Goal: Information Seeking & Learning: Learn about a topic

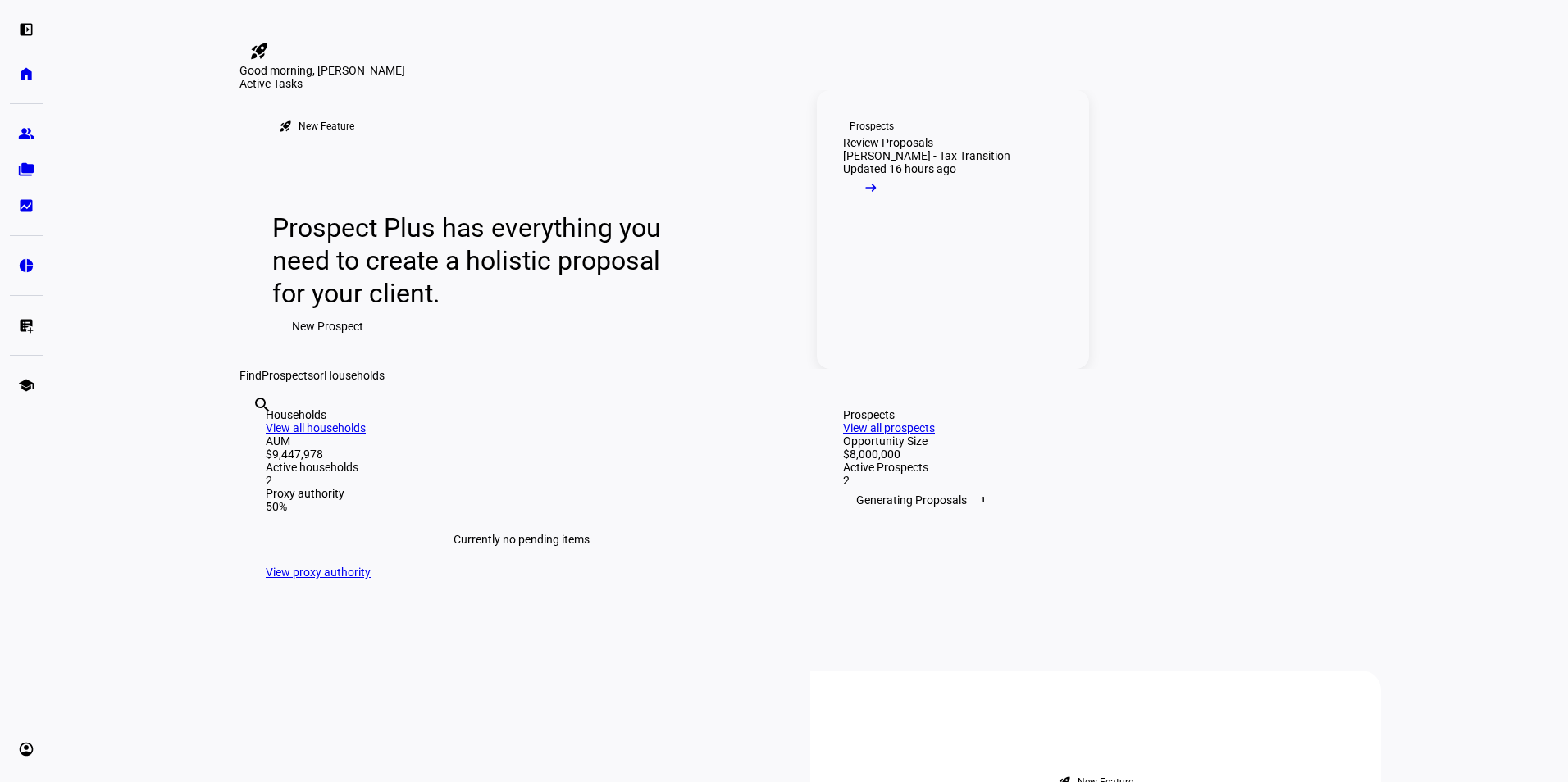
click at [888, 150] on div "Review Proposals" at bounding box center [888, 142] width 90 height 13
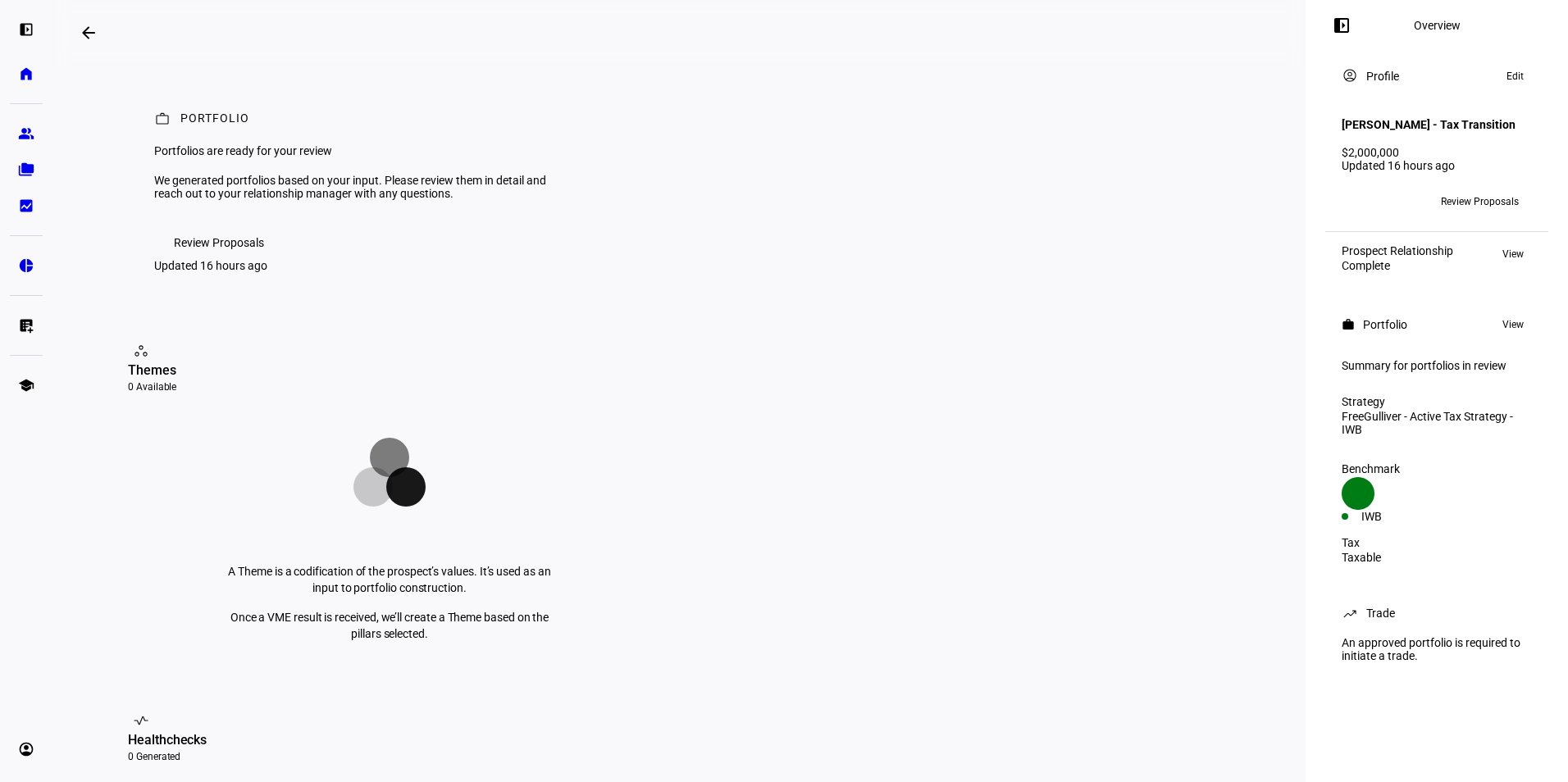
drag, startPoint x: 17, startPoint y: 92, endPoint x: 24, endPoint y: 82, distance: 12.2
click at [22, 83] on div "left_panel_open home Home Advisors group Prospects folder_copy Households bid_l…" at bounding box center [26, 391] width 53 height 782
click at [26, 73] on eth-mat-symbol "home" at bounding box center [26, 73] width 16 height 16
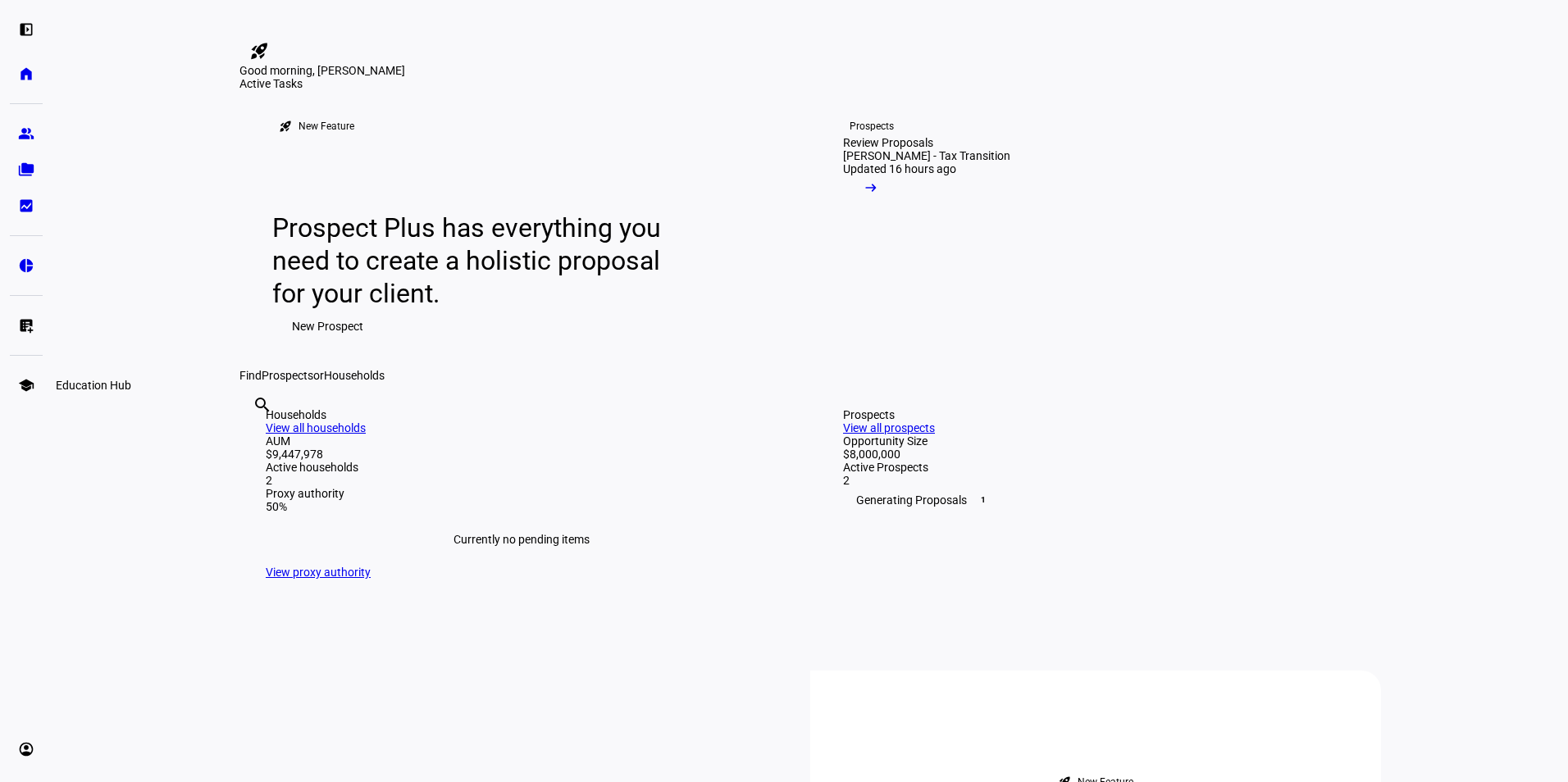
click at [23, 385] on eth-mat-symbol "school" at bounding box center [26, 385] width 16 height 16
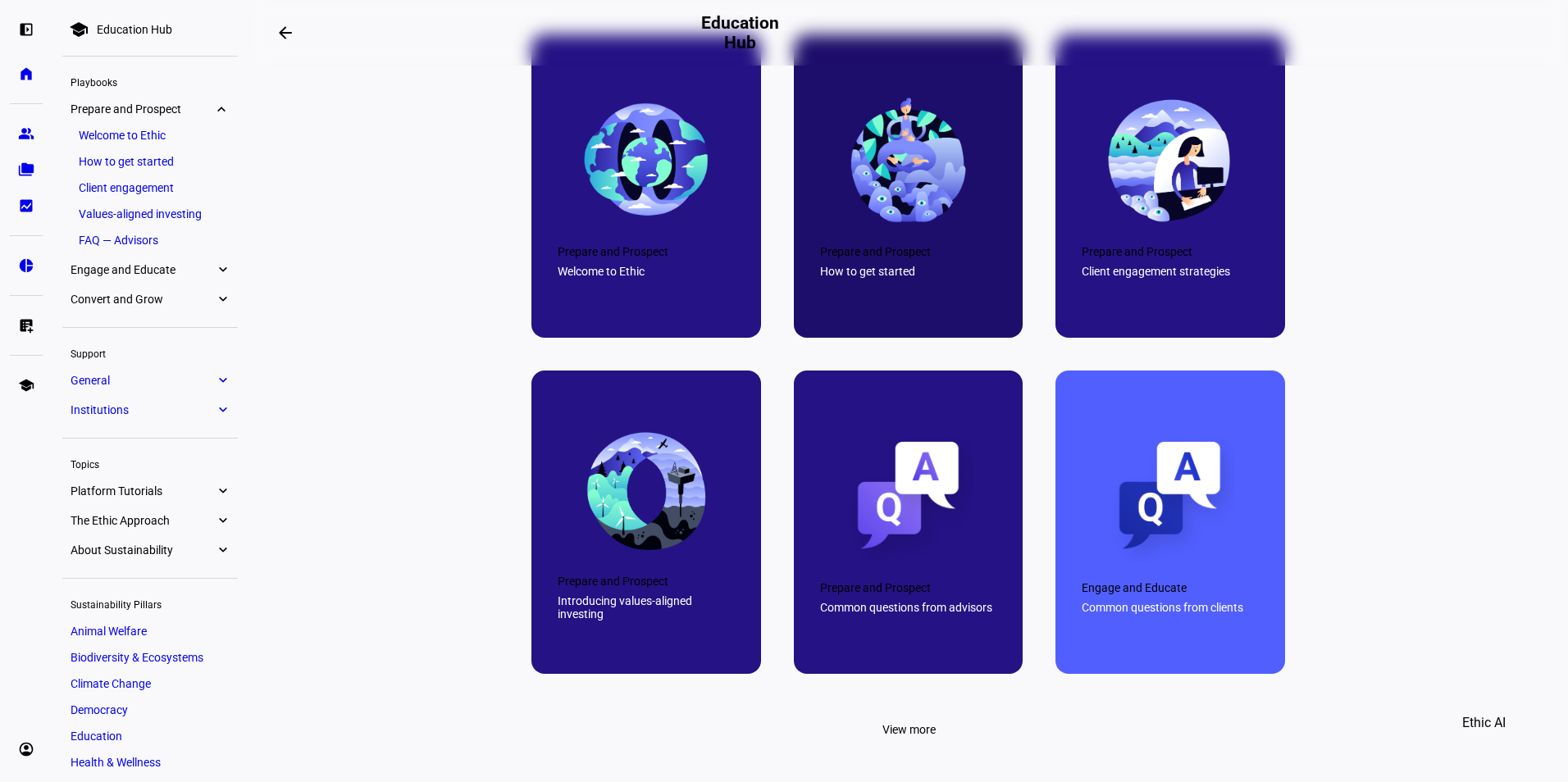
scroll to position [765, 0]
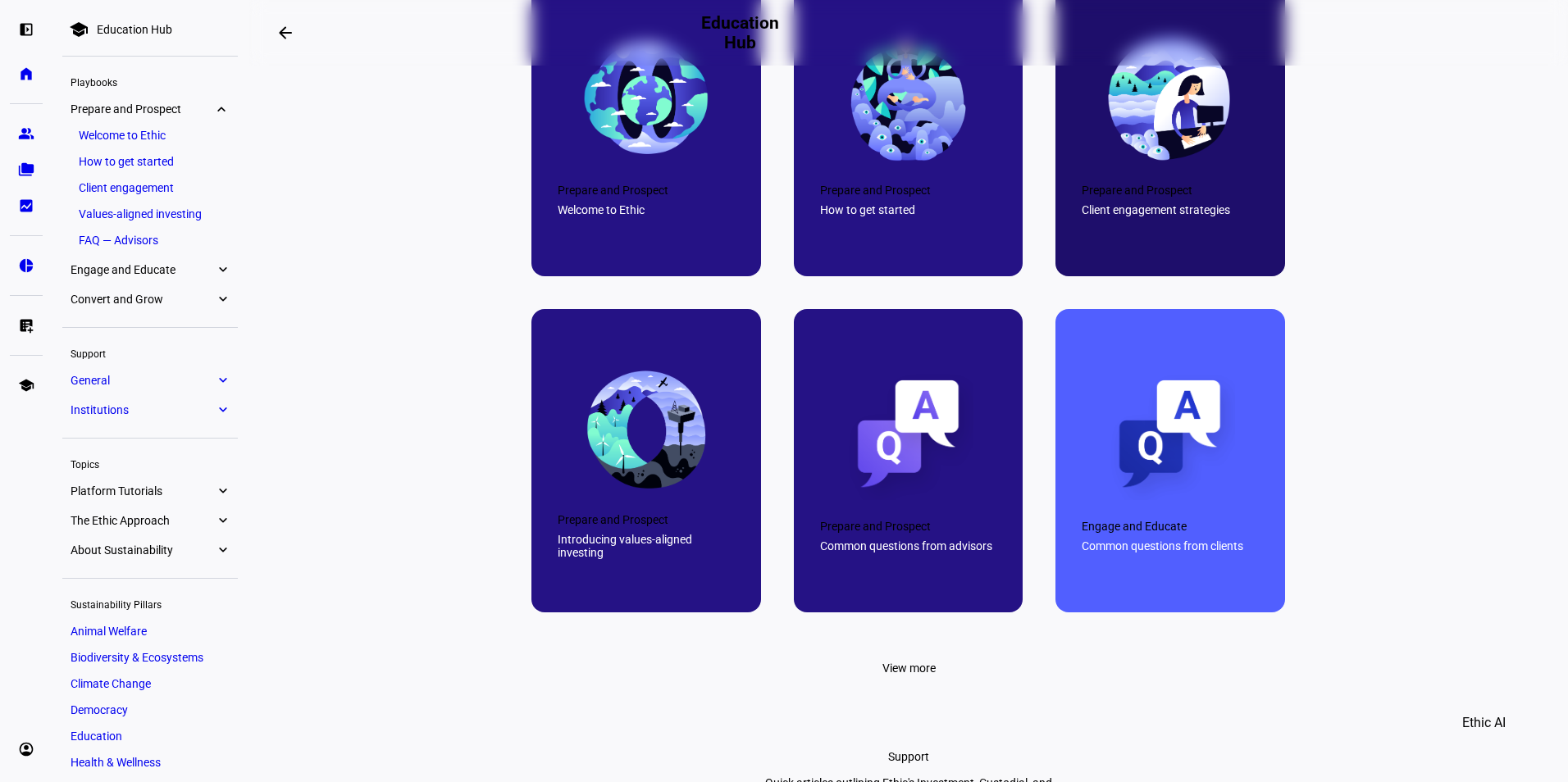
click at [1167, 164] on img at bounding box center [1170, 99] width 131 height 131
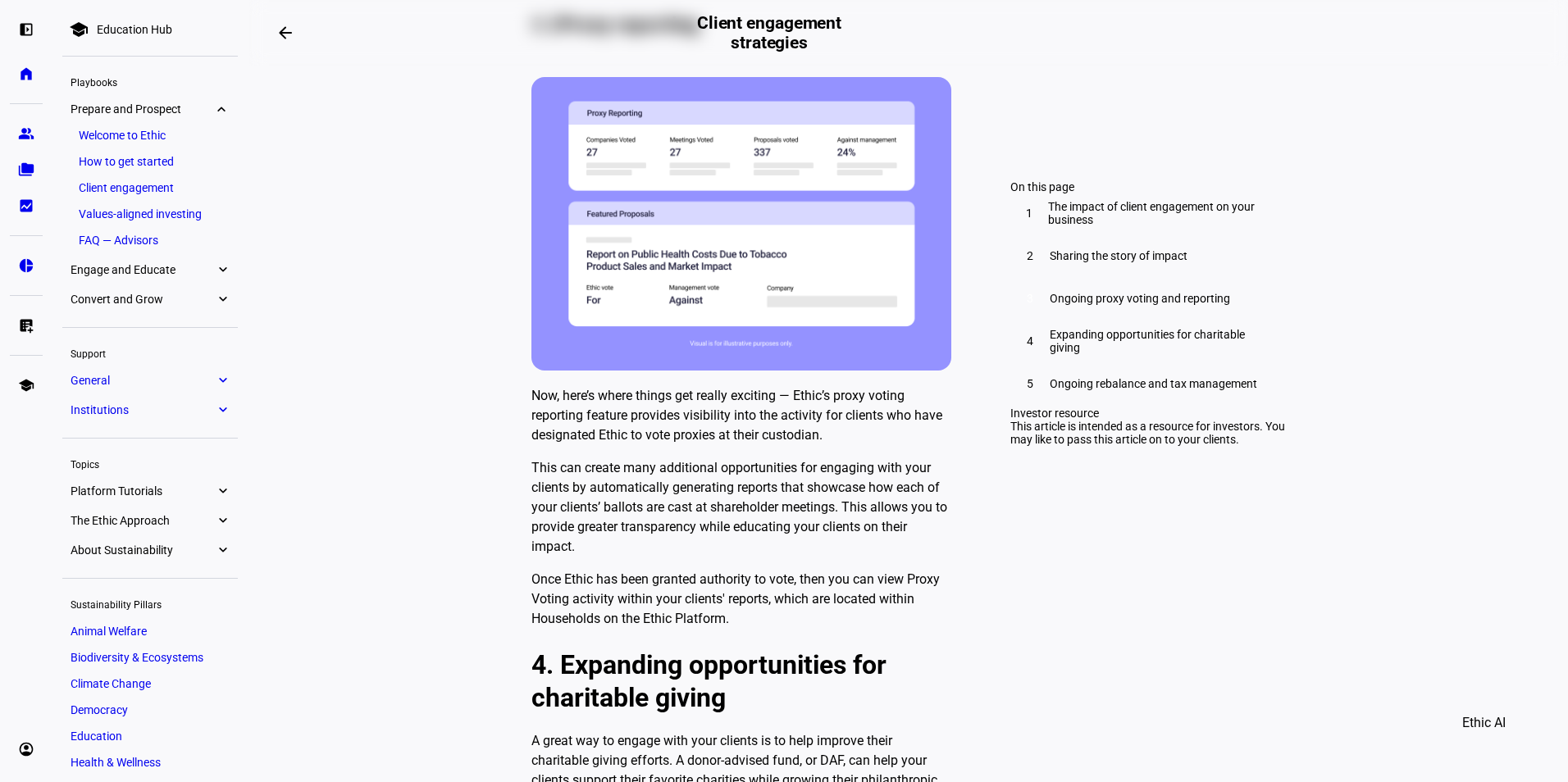
scroll to position [2898, 0]
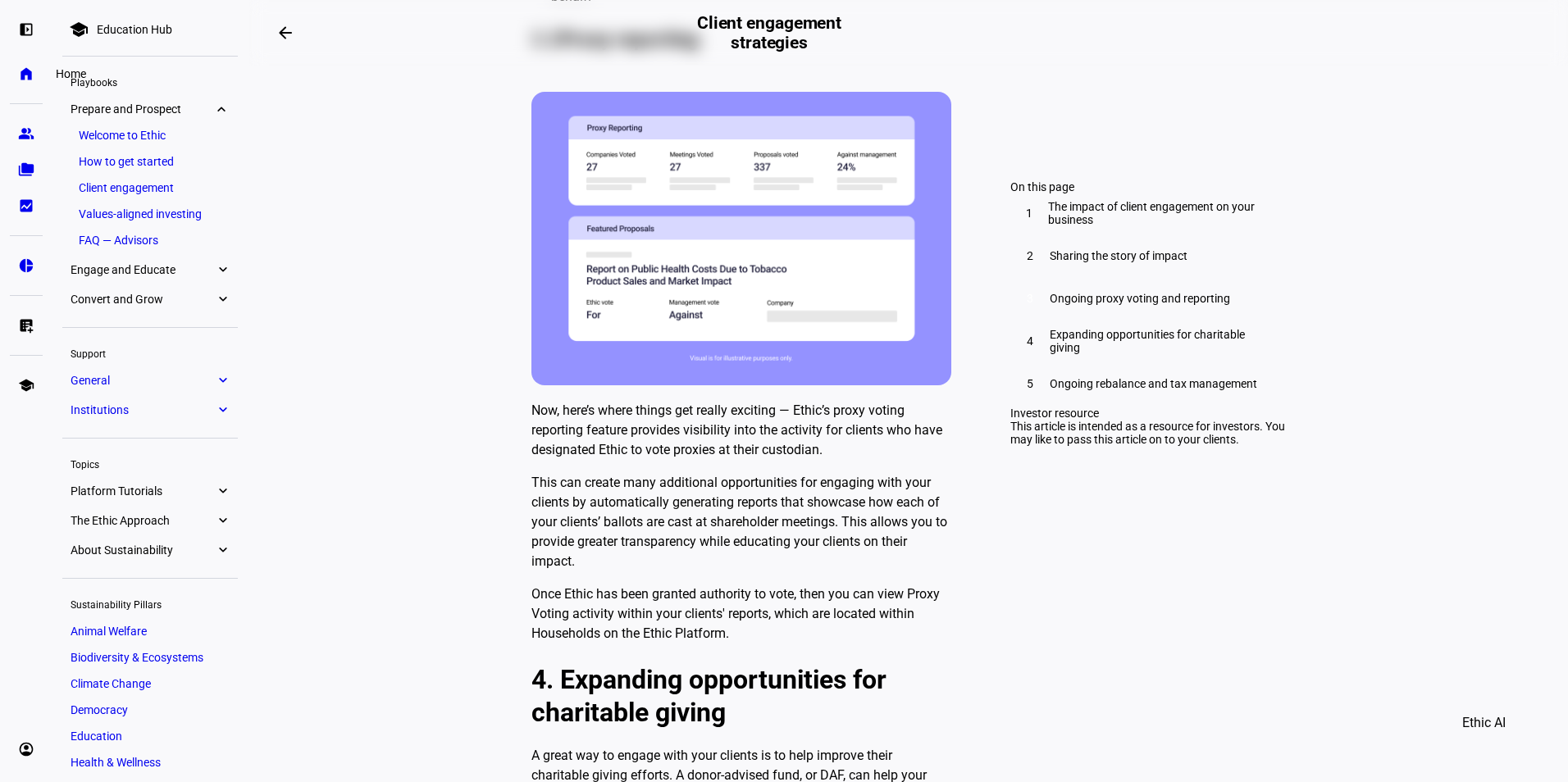
click at [24, 79] on eth-mat-symbol "home" at bounding box center [26, 73] width 16 height 16
